Goal: Find specific page/section: Find specific page/section

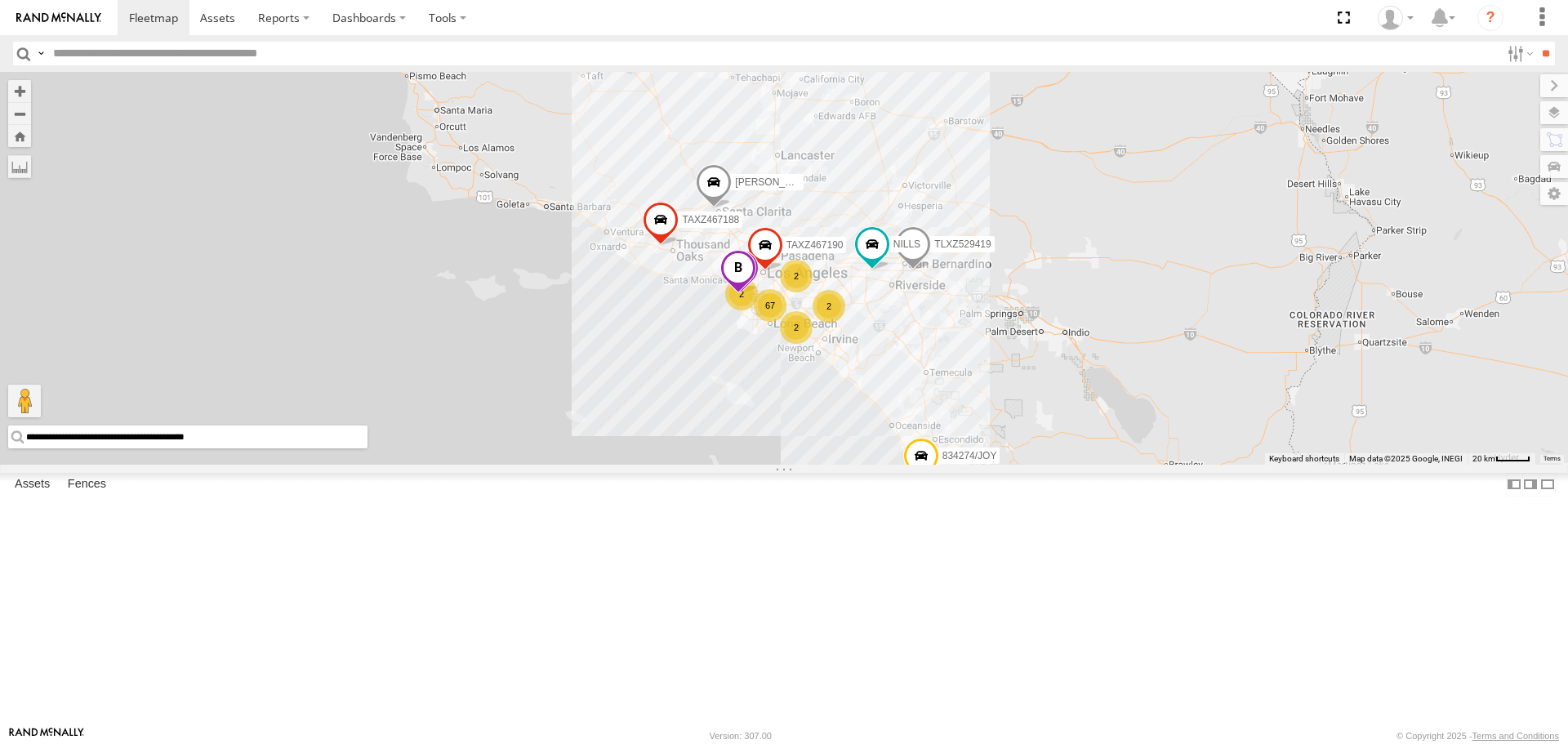
select select "**********"
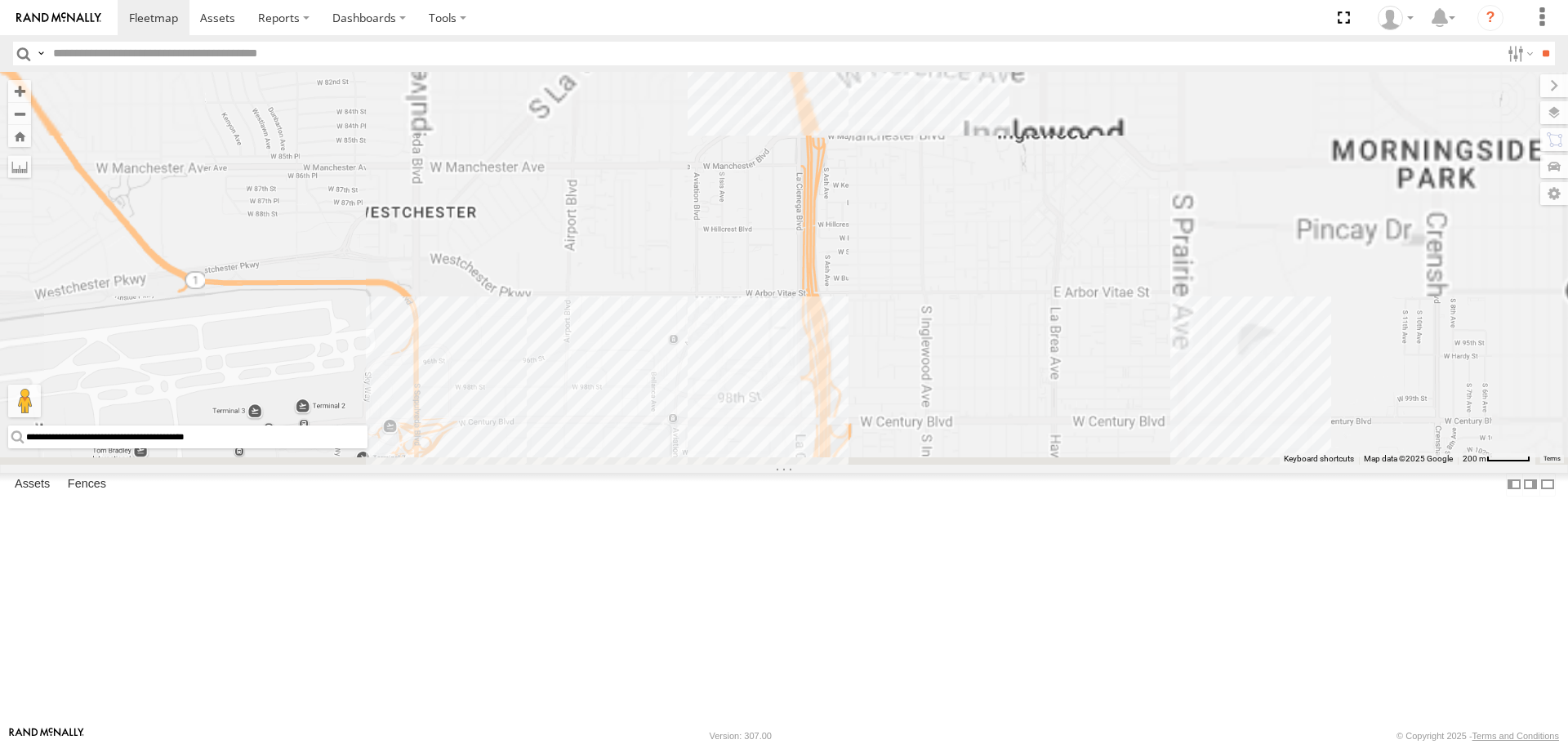
drag, startPoint x: 559, startPoint y: 358, endPoint x: 606, endPoint y: 75, distance: 286.9
click at [604, 80] on div "TAXZ467188 TLXZ529419 NILLS 834274/JOY TAXZ467190 KEVIN/T-1656 T-1618/BONI LUIS…" at bounding box center [784, 268] width 1568 height 392
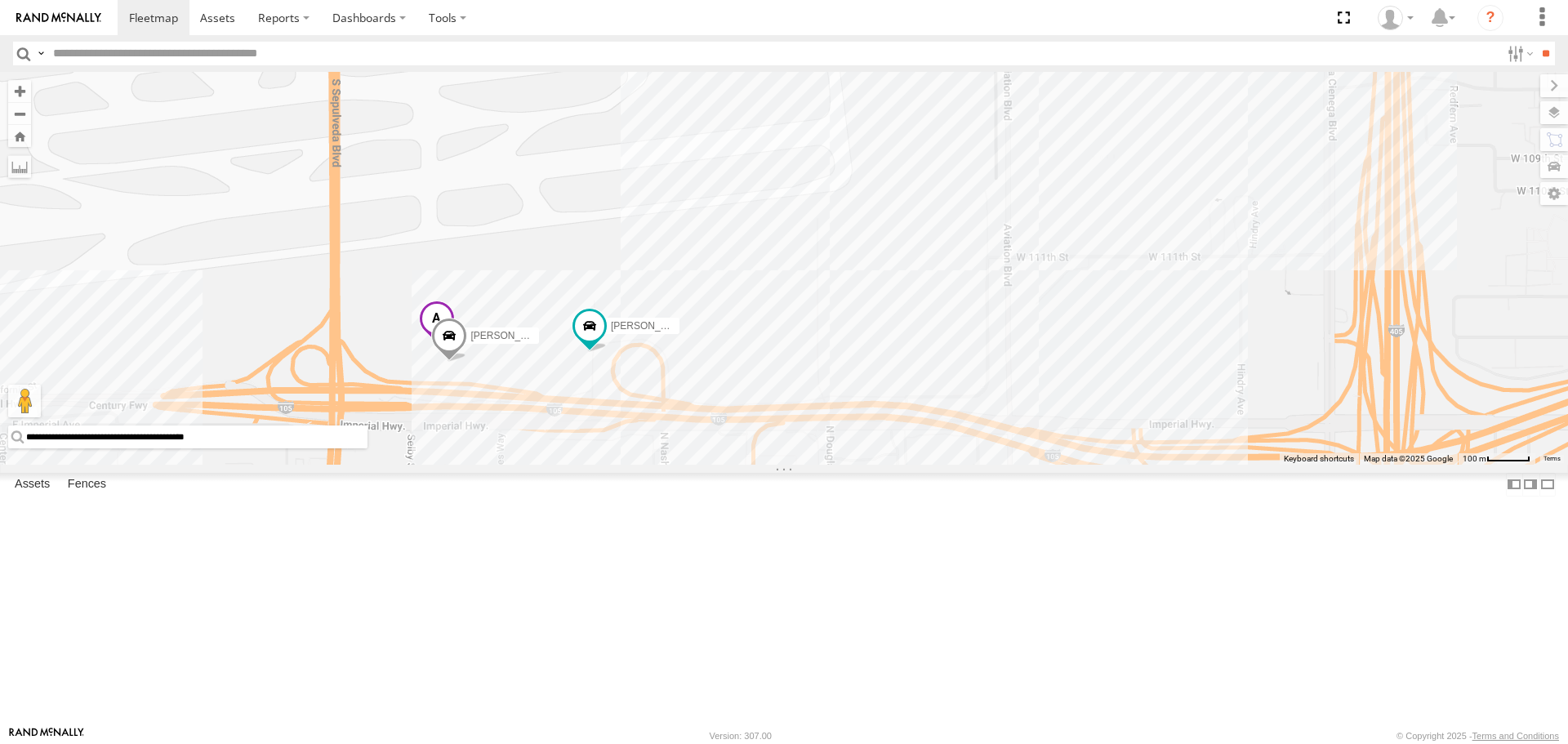
click at [436, 345] on span at bounding box center [437, 323] width 36 height 44
click at [356, 326] on span at bounding box center [342, 320] width 27 height 11
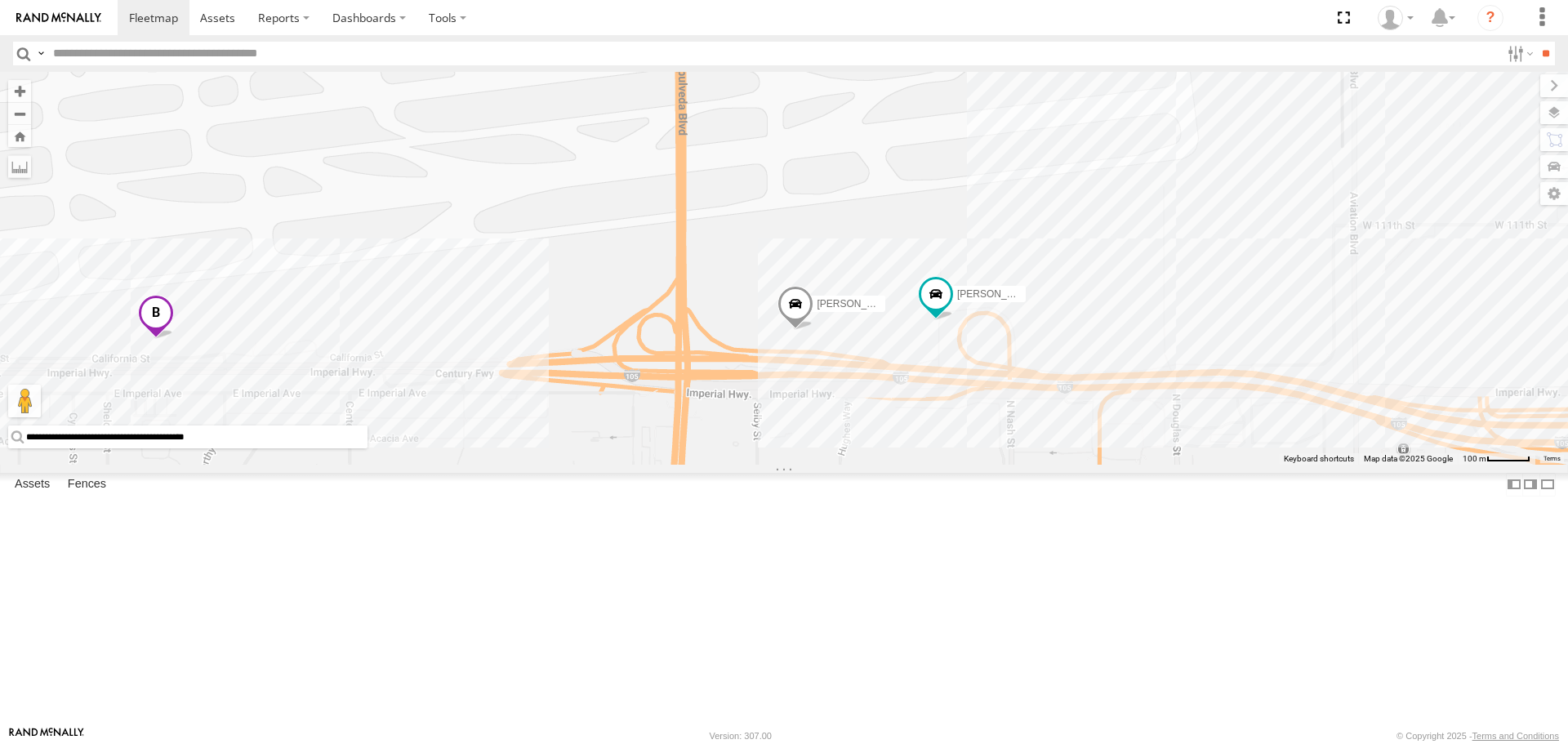
drag, startPoint x: 401, startPoint y: 401, endPoint x: 738, endPoint y: 375, distance: 338.0
click at [753, 369] on div "TAXZ467188 TLXZ529419 NILLS 834274/JOY TAXZ467190 KEVIN/T-1656 T-1618/BONI LUIS…" at bounding box center [784, 268] width 1568 height 392
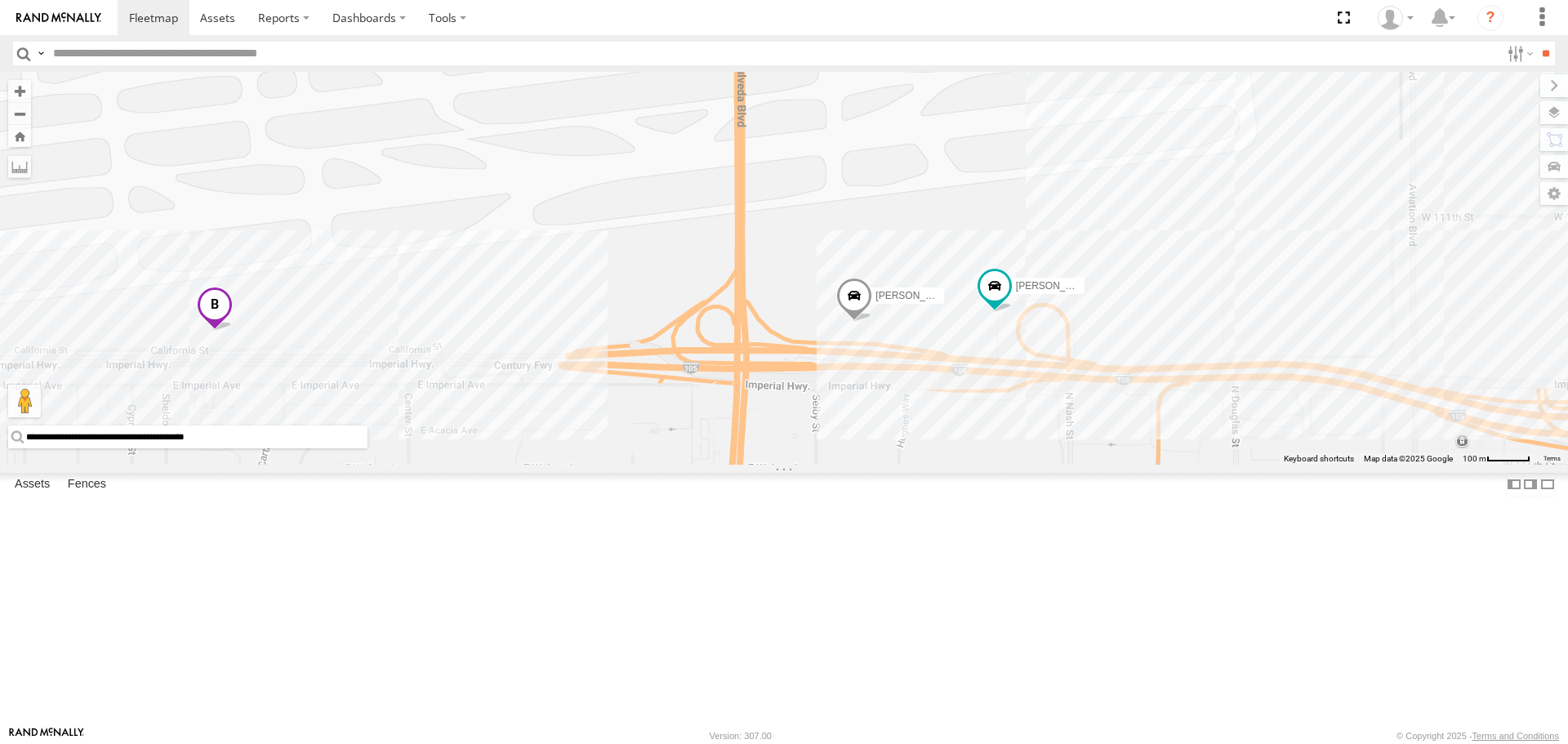
click at [206, 331] on span at bounding box center [214, 309] width 36 height 44
click at [134, 312] on span at bounding box center [121, 306] width 27 height 11
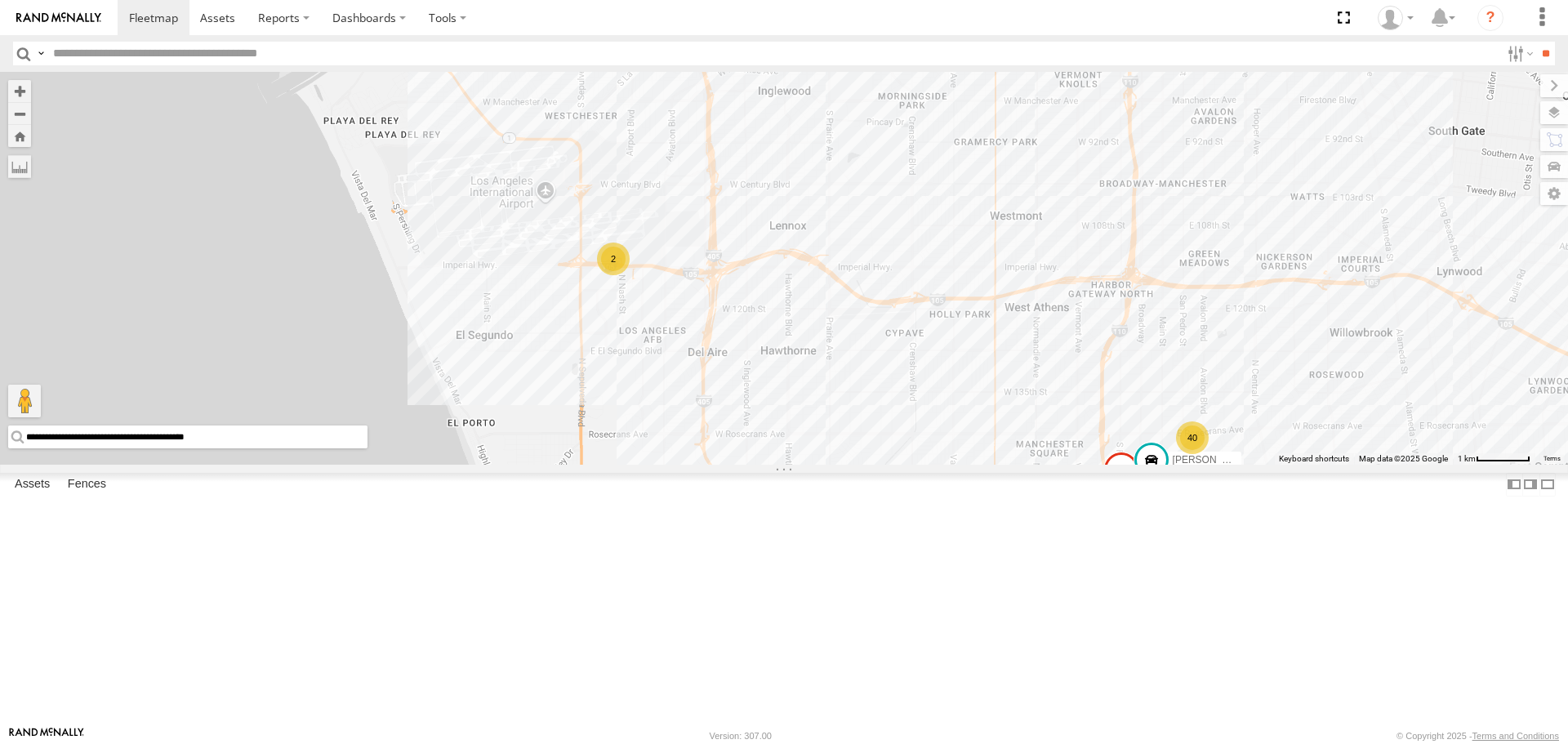
drag, startPoint x: 991, startPoint y: 460, endPoint x: 808, endPoint y: 476, distance: 183.7
click at [808, 464] on div "TAXZ467188 TLXZ529419 NILLS 834274/JOY TAXZ467190 KEVIN/T-1656 T-1618/BONI LUIS…" at bounding box center [784, 268] width 1568 height 392
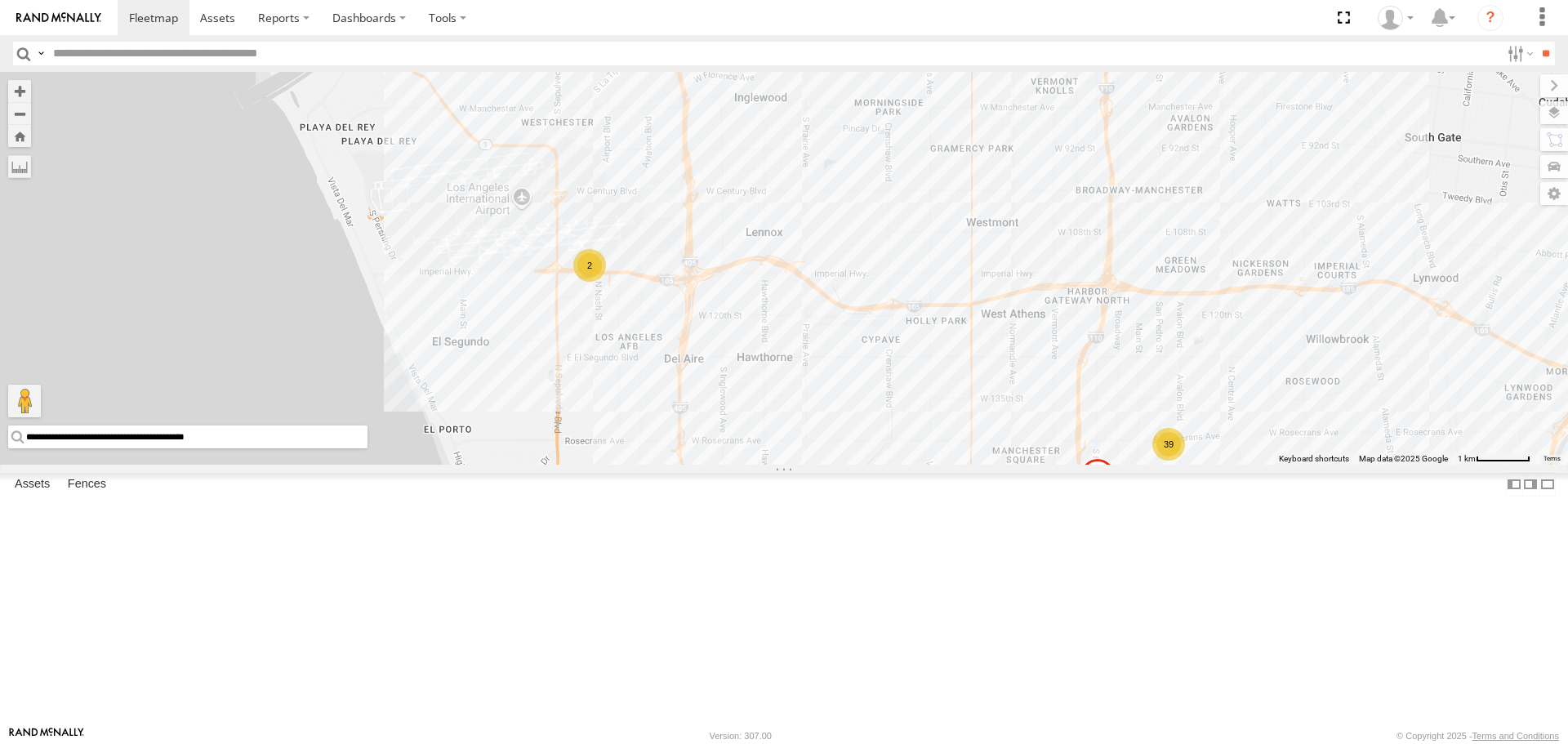
click at [367, 455] on div "GERALD SR/T-1611 39 2 2" at bounding box center [784, 268] width 1568 height 392
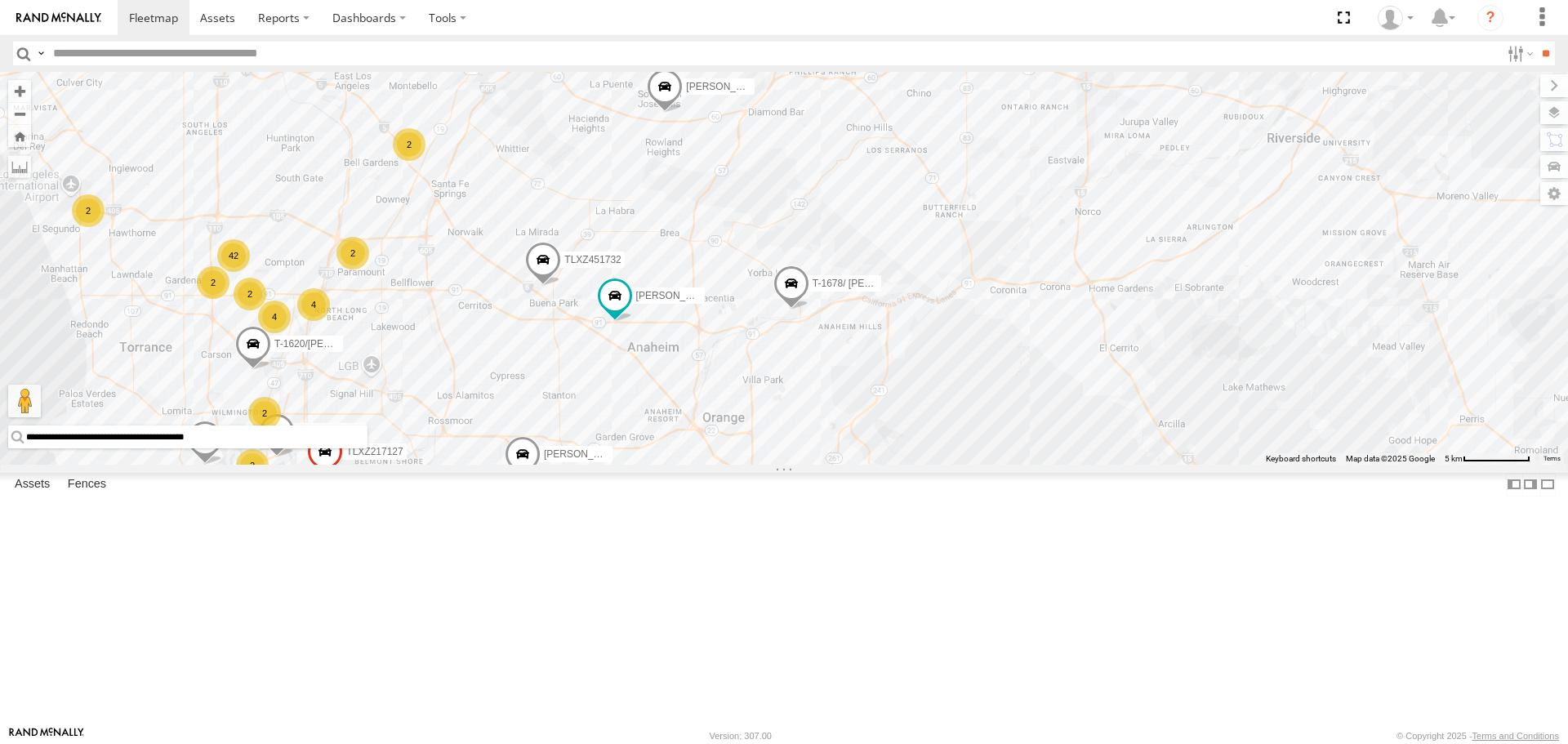
drag, startPoint x: 586, startPoint y: 302, endPoint x: 653, endPoint y: 476, distance: 186.5
click at [653, 464] on div "TAXZ467188 TLXZ529419 NILLS 834274/JOY KEVIN/T-1656 4 42 2 2 2 LEVERN/T-1627 37…" at bounding box center [784, 268] width 1568 height 392
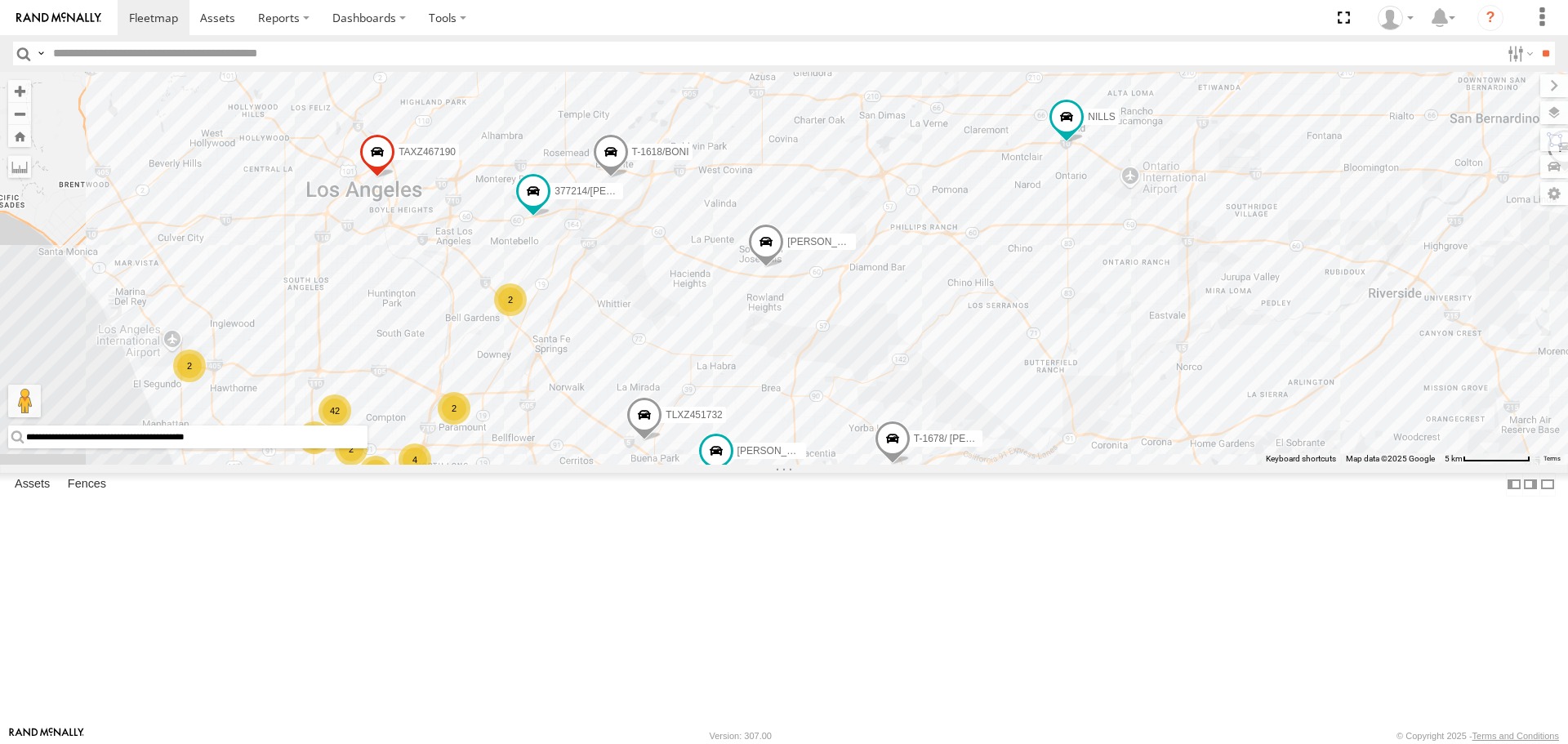
drag, startPoint x: 704, startPoint y: 449, endPoint x: 782, endPoint y: 562, distance: 137.3
click at [782, 464] on div "TAXZ467188 TLXZ529419 NILLS 834274/JOY KEVIN/T-1656 4 42 2 2 2 LEVERN/T-1627 37…" at bounding box center [784, 268] width 1568 height 392
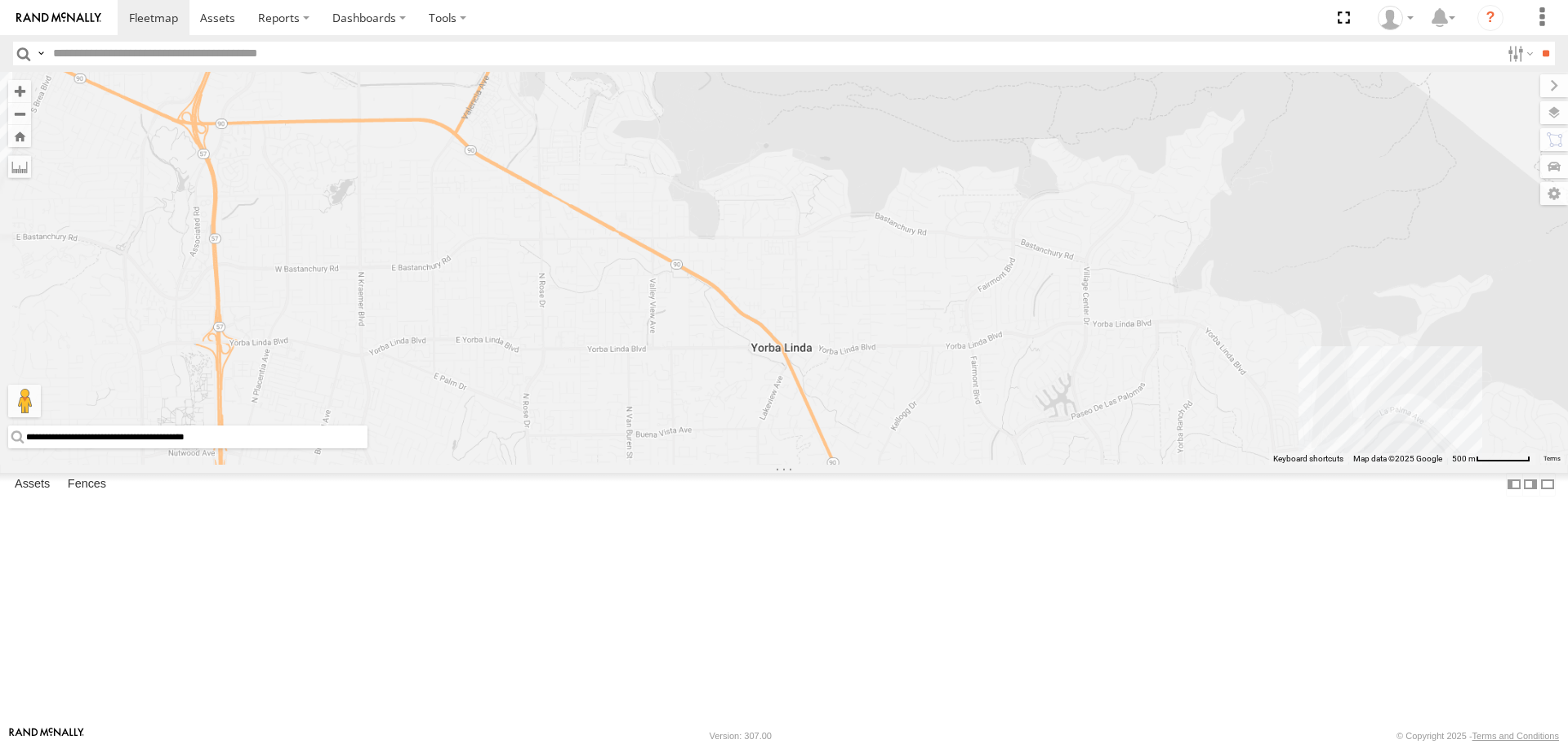
drag, startPoint x: 859, startPoint y: 599, endPoint x: 870, endPoint y: 401, distance: 198.3
click at [868, 402] on div "TAXZ467188 TLXZ529419 NILLS 834274/JOY KEVIN/T-1656 LEVERN/T-1627 377214/JOSE S…" at bounding box center [784, 268] width 1568 height 392
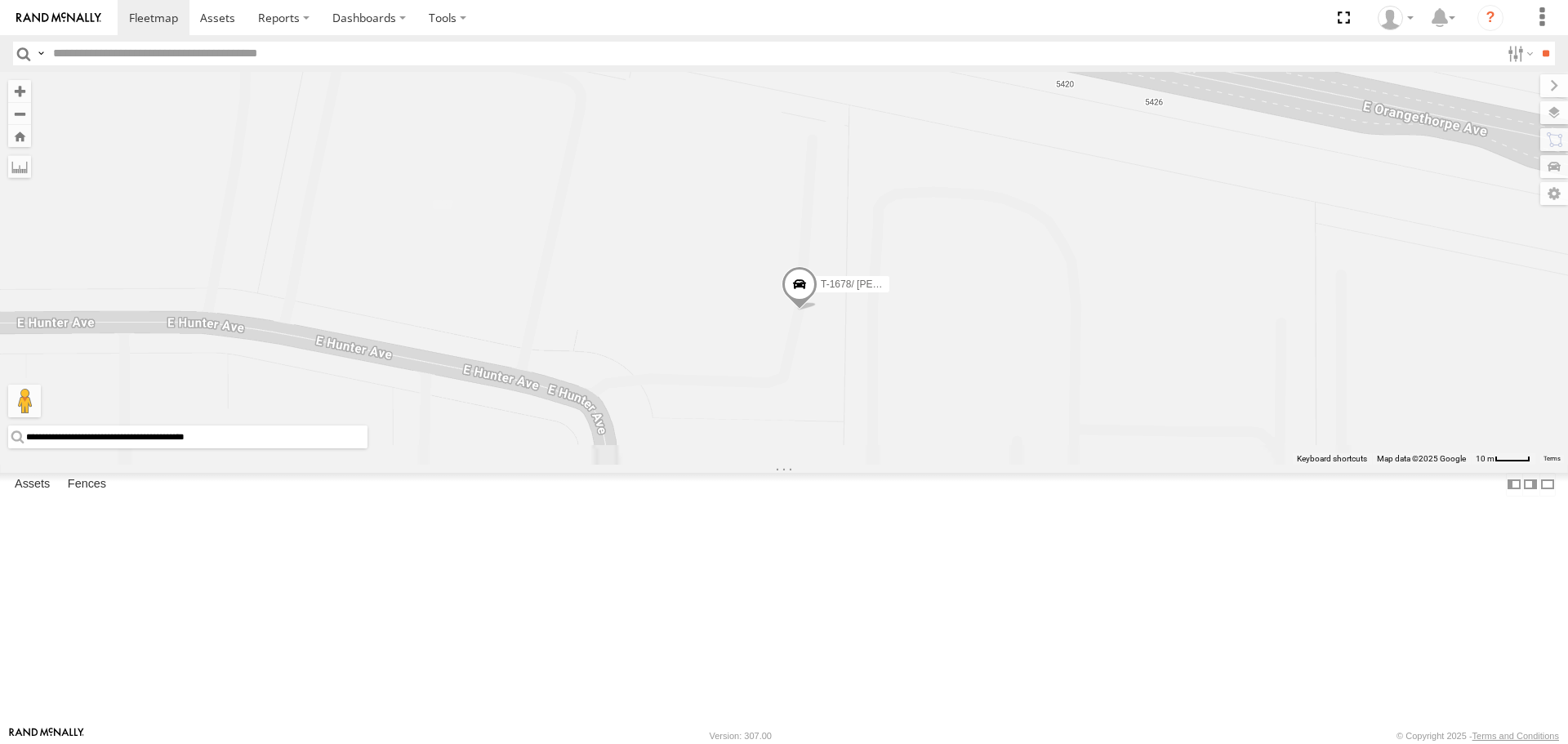
drag, startPoint x: 912, startPoint y: 551, endPoint x: 873, endPoint y: 310, distance: 244.1
click at [874, 312] on div "TAXZ467188 TLXZ529419 NILLS 834274/JOY KEVIN/T-1656 LEVERN/T-1627 377214/JOSE S…" at bounding box center [784, 268] width 1568 height 392
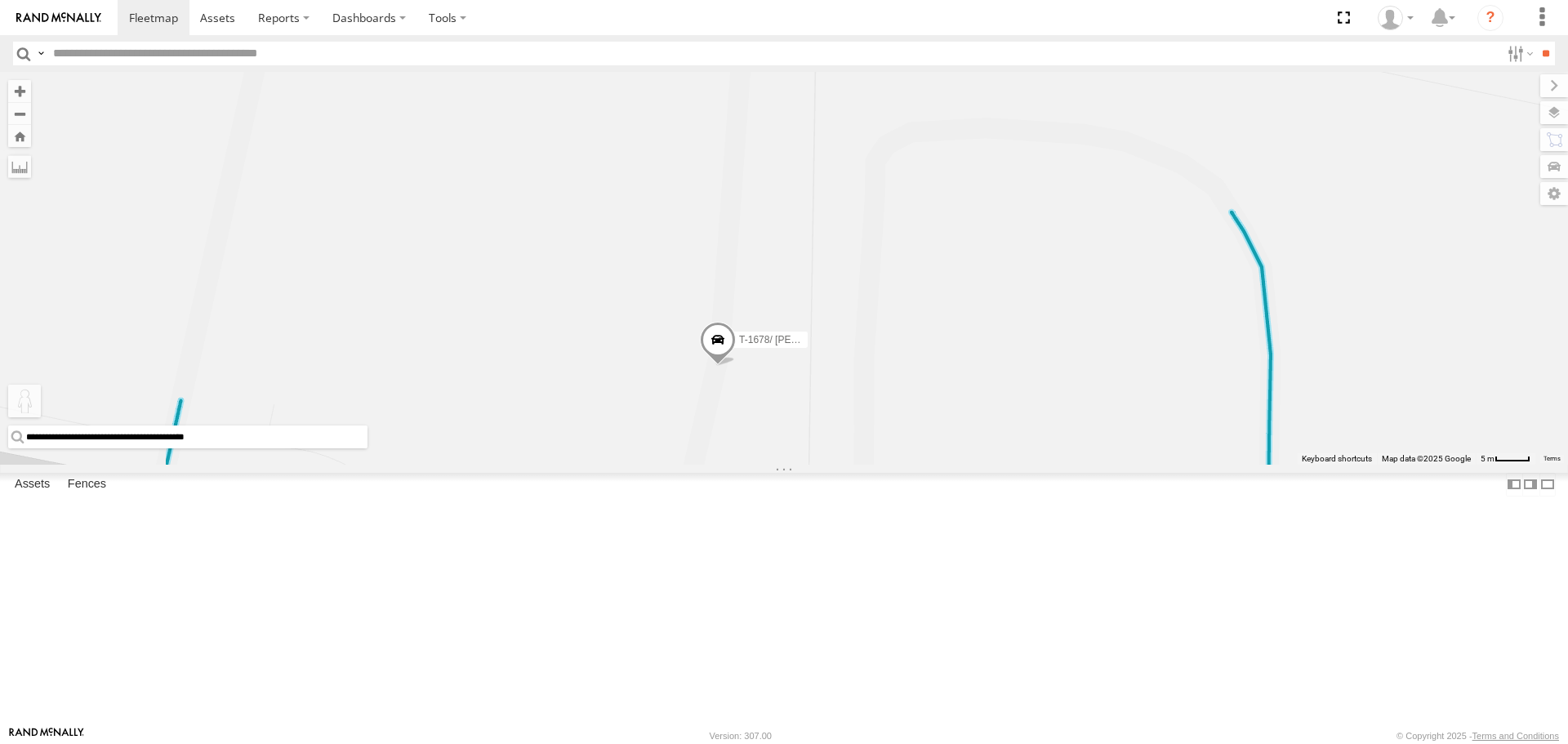
drag, startPoint x: 34, startPoint y: 658, endPoint x: 287, endPoint y: 669, distance: 253.2
click at [287, 464] on div "**********" at bounding box center [784, 268] width 1568 height 392
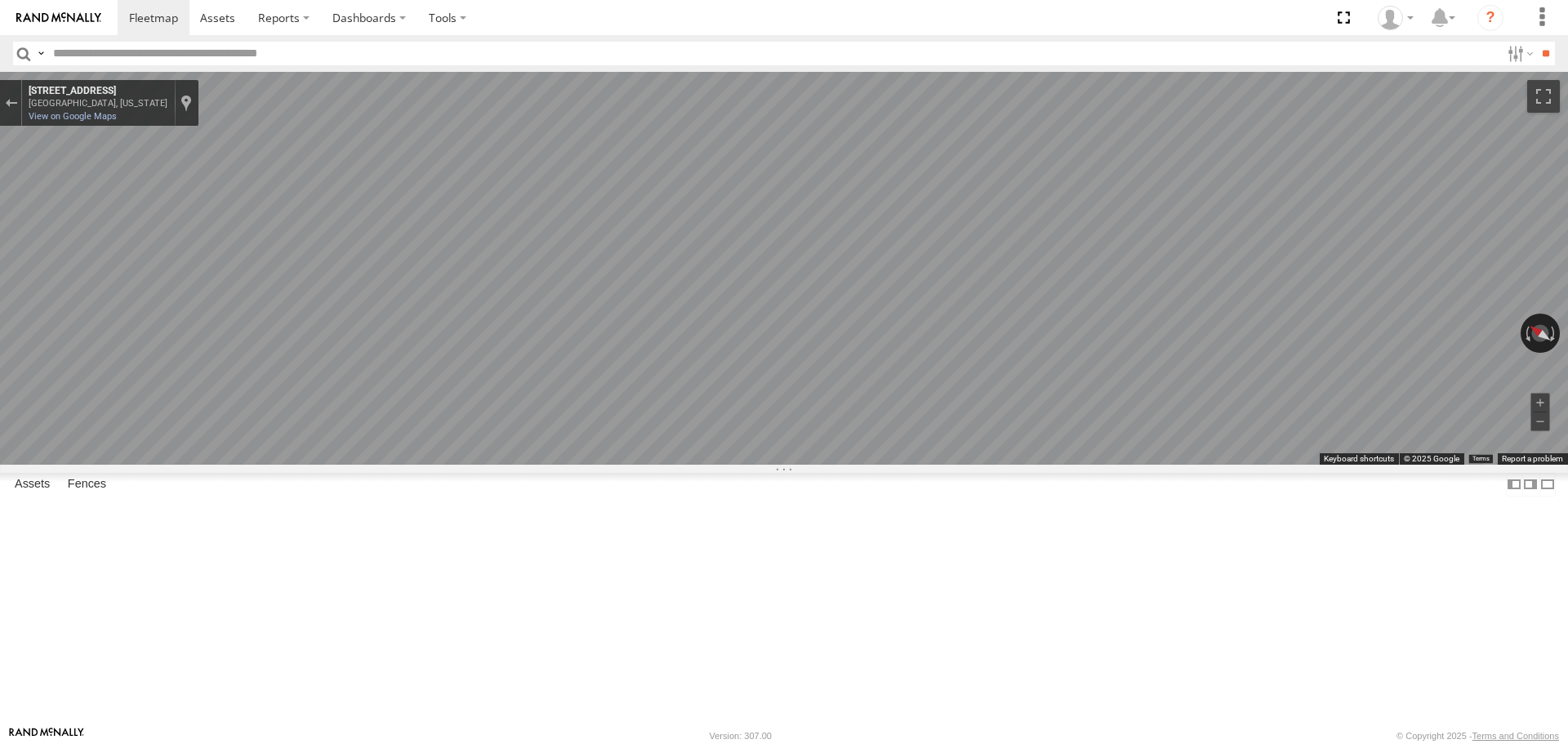
click at [73, 20] on img at bounding box center [59, 18] width 85 height 11
